Goal: Information Seeking & Learning: Understand process/instructions

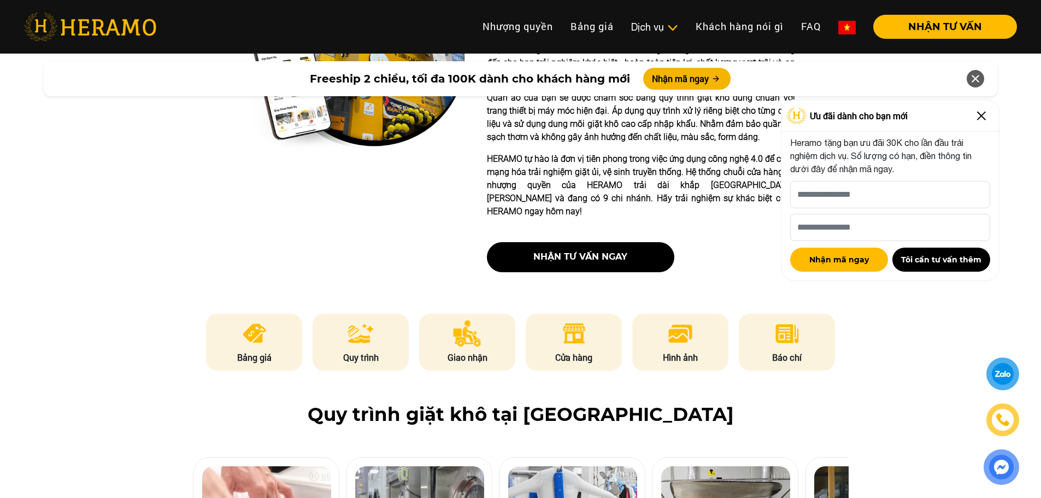
scroll to position [365, 0]
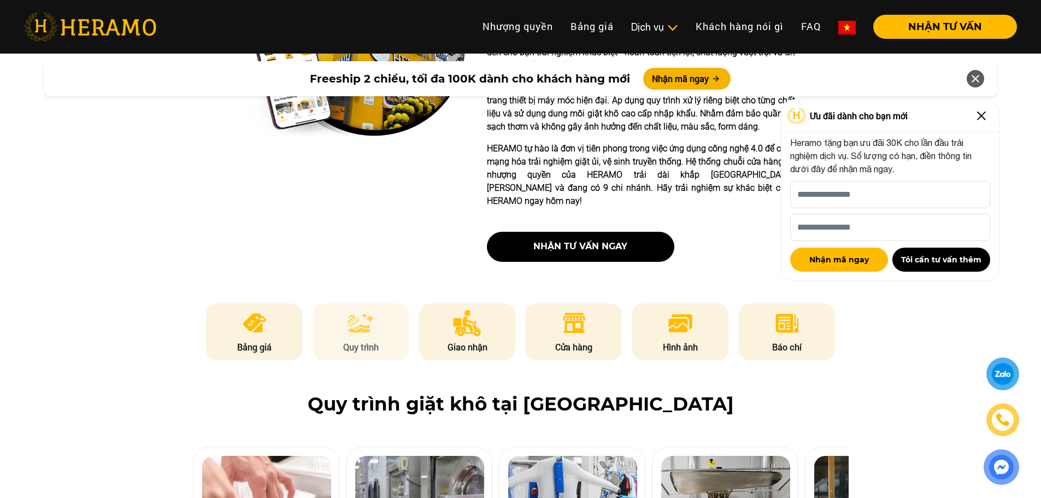
click at [387, 313] on li "Quy trình" at bounding box center [361, 331] width 96 height 57
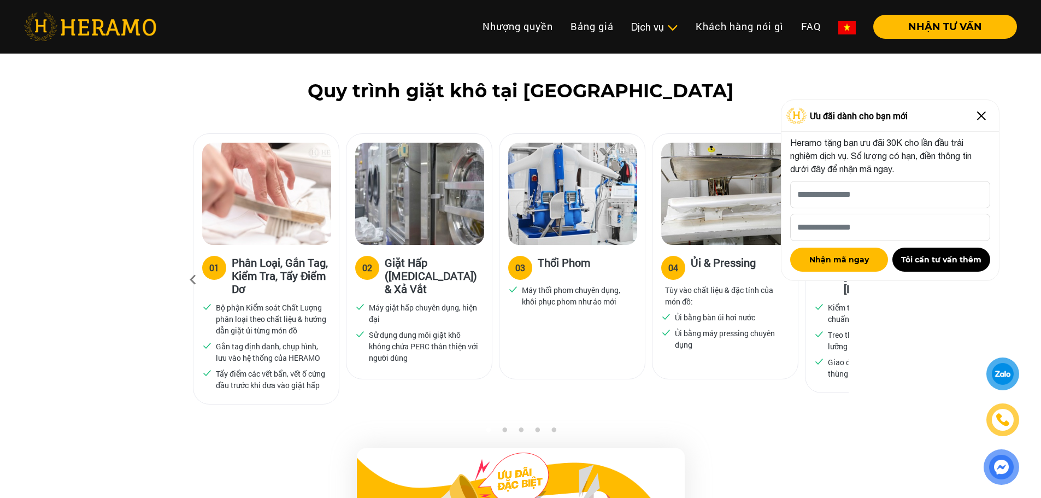
click at [981, 112] on img at bounding box center [981, 115] width 17 height 17
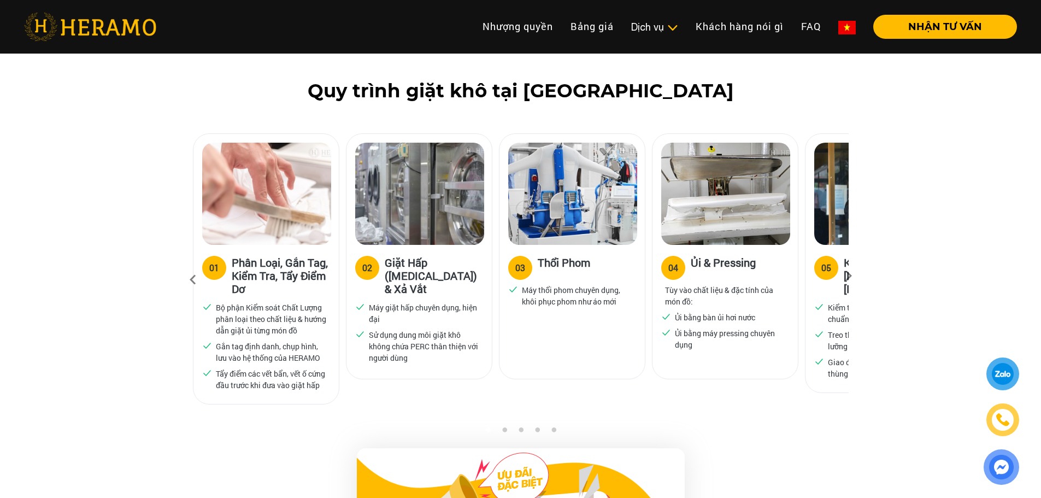
click at [848, 276] on icon at bounding box center [849, 279] width 20 height 7
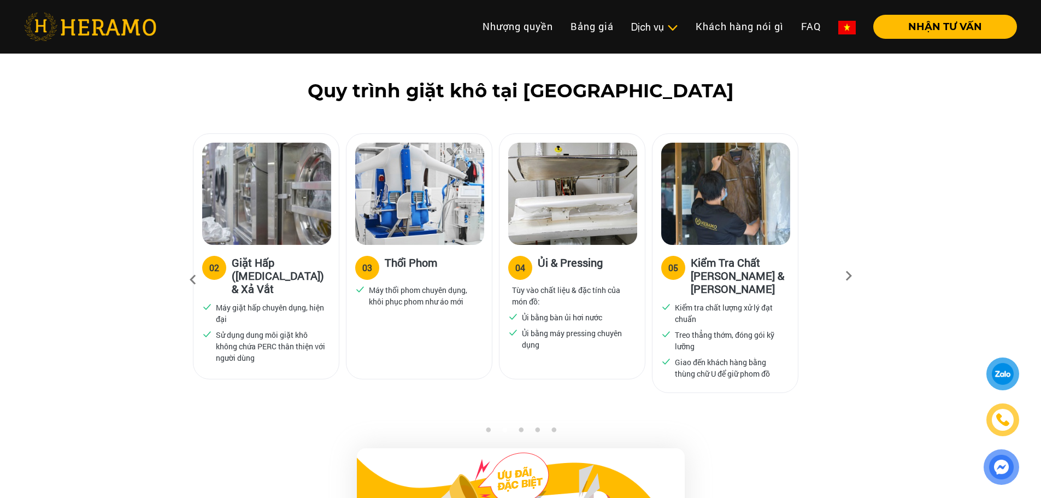
click at [848, 276] on icon at bounding box center [849, 279] width 20 height 7
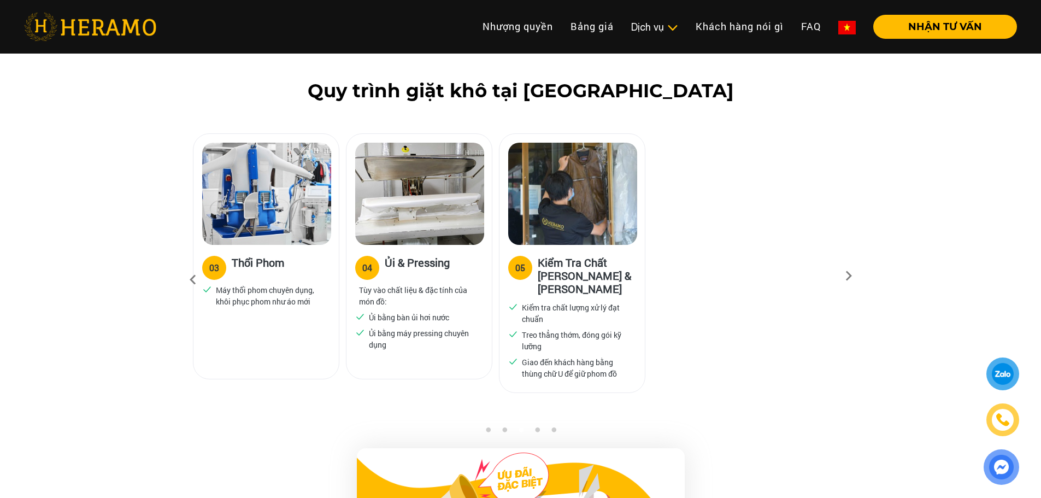
scroll to position [1042, 0]
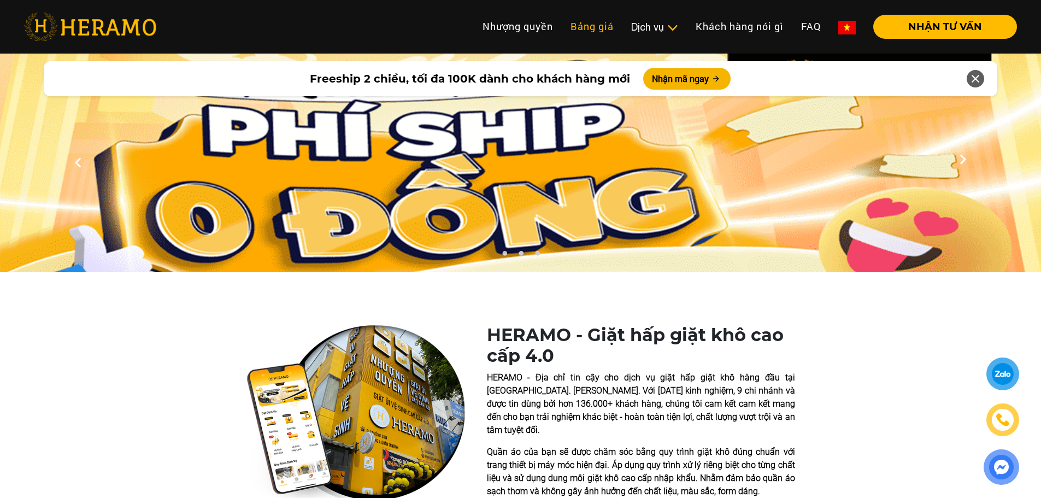
click at [589, 23] on link "Bảng giá" at bounding box center [592, 27] width 61 height 24
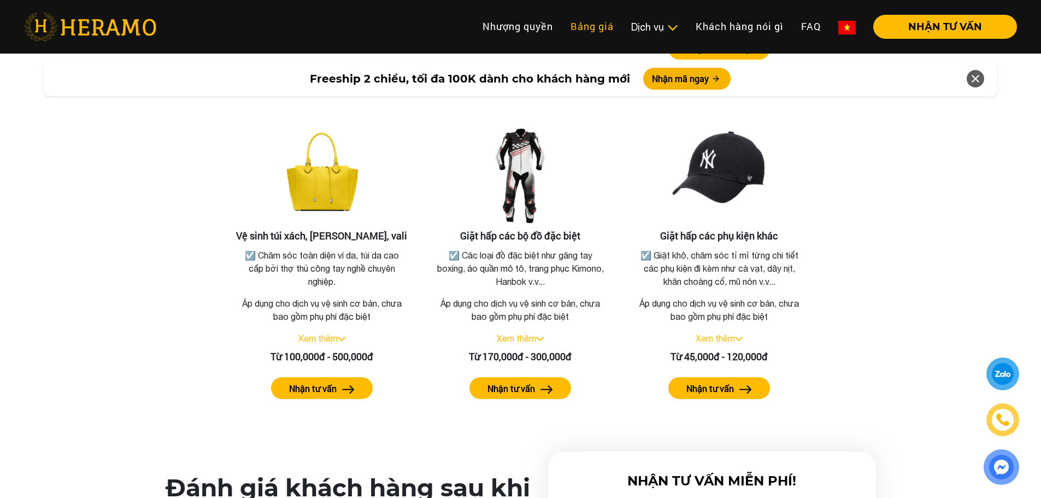
scroll to position [2328, 0]
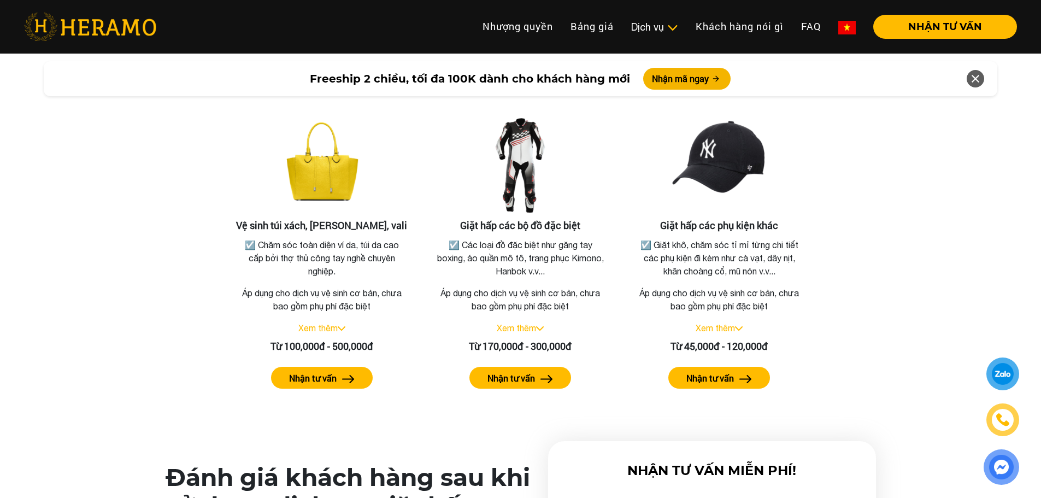
click at [893, 327] on div "Bảng giá dịch vụ giặt hấp Giặt hấp áo vest, áo dài, váy cưới ☑️ Áo quần có chất…" at bounding box center [521, 55] width 1024 height 705
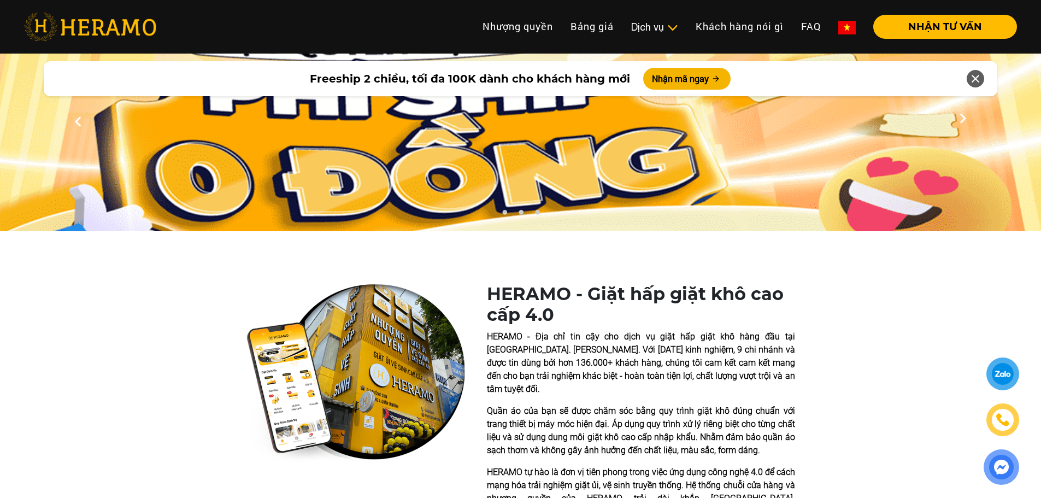
scroll to position [0, 0]
